Goal: Task Accomplishment & Management: Use online tool/utility

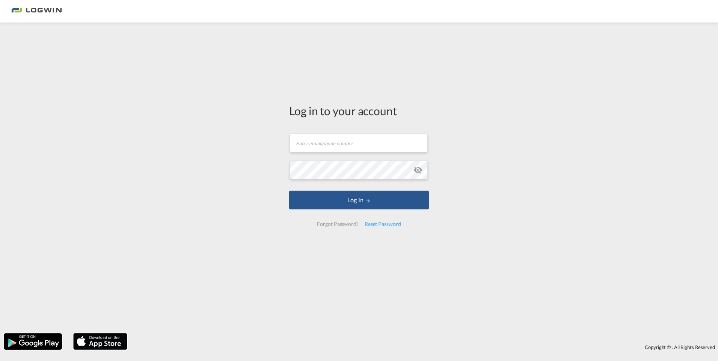
click at [330, 156] on form "Email field is required Password field is required Log In Forgot Password? Rese…" at bounding box center [359, 180] width 140 height 108
click at [326, 148] on input "text" at bounding box center [359, 143] width 138 height 19
type input "[PERSON_NAME][EMAIL_ADDRESS][DOMAIN_NAME]"
click at [289, 191] on button "Log In" at bounding box center [359, 200] width 140 height 19
